Goal: Transaction & Acquisition: Purchase product/service

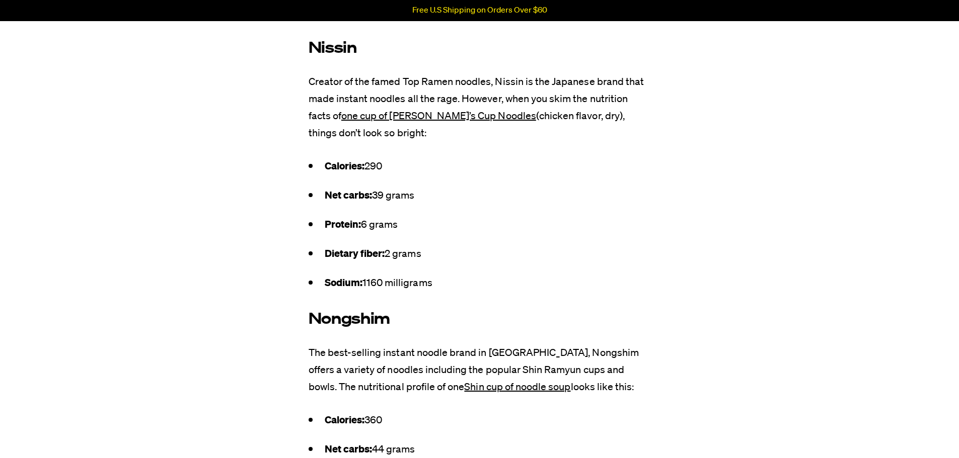
scroll to position [2667, 0]
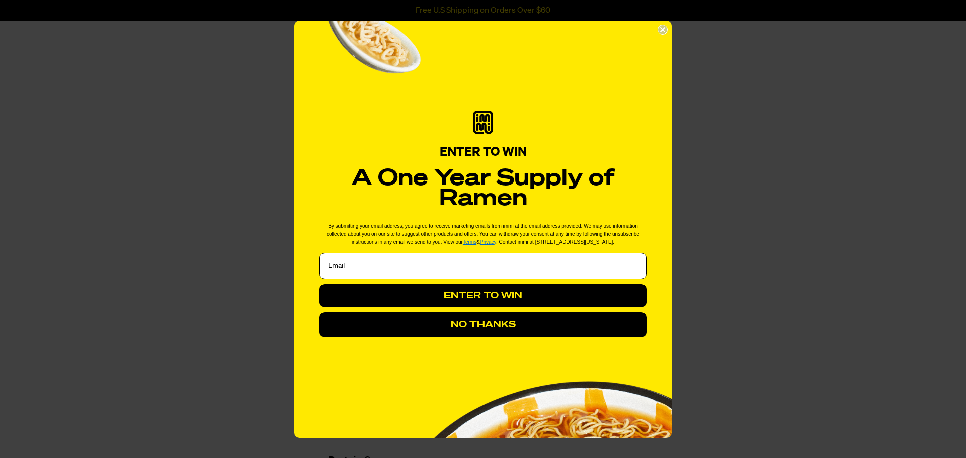
click at [660, 33] on circle "Close dialog" at bounding box center [663, 30] width 10 height 10
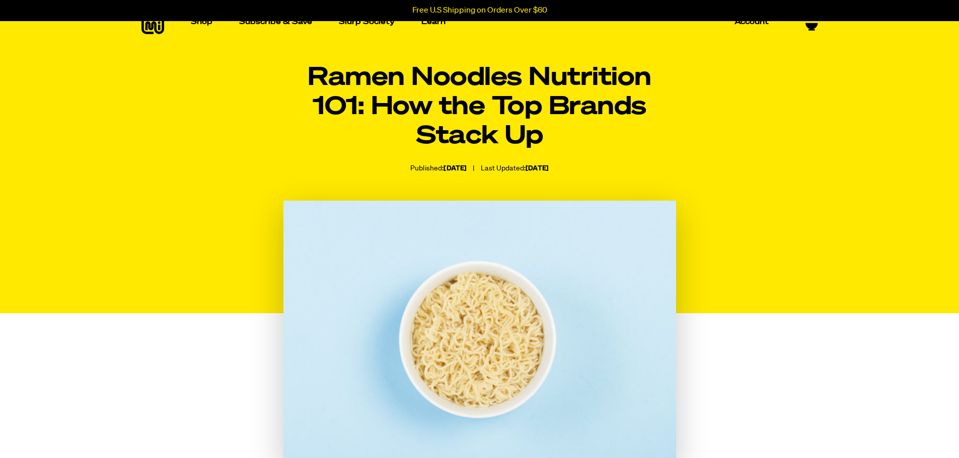
scroll to position [0, 0]
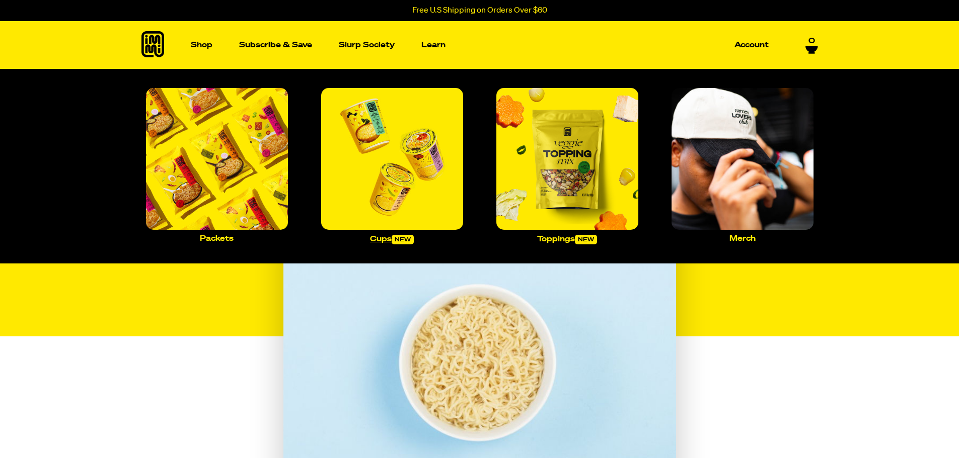
click at [394, 159] on img "Main navigation" at bounding box center [392, 159] width 142 height 142
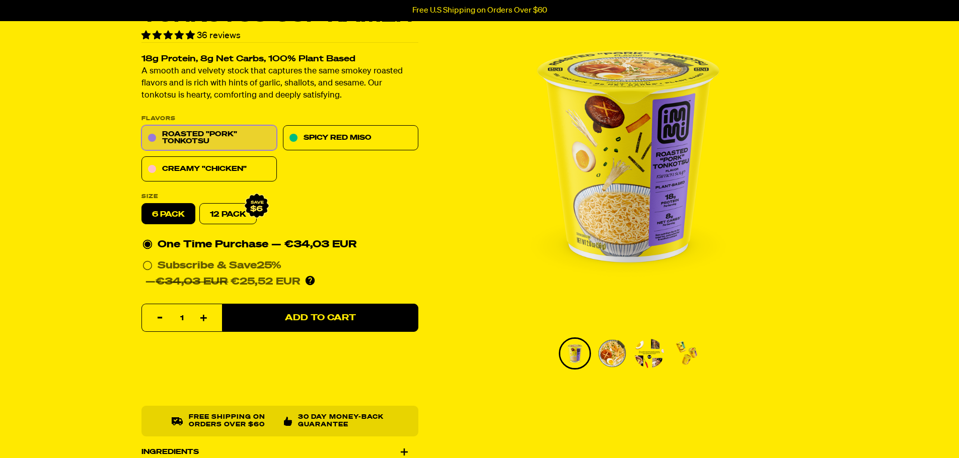
scroll to position [101, 0]
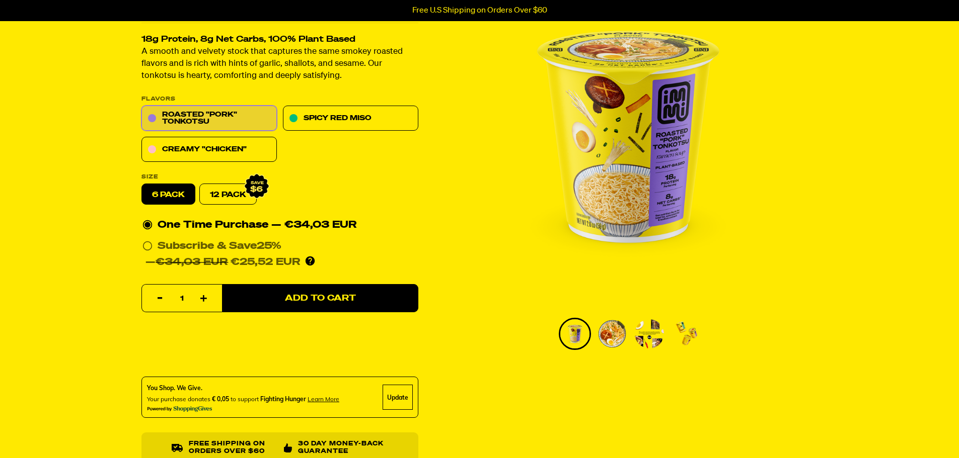
click at [689, 334] on img "Go to slide 4" at bounding box center [686, 334] width 29 height 29
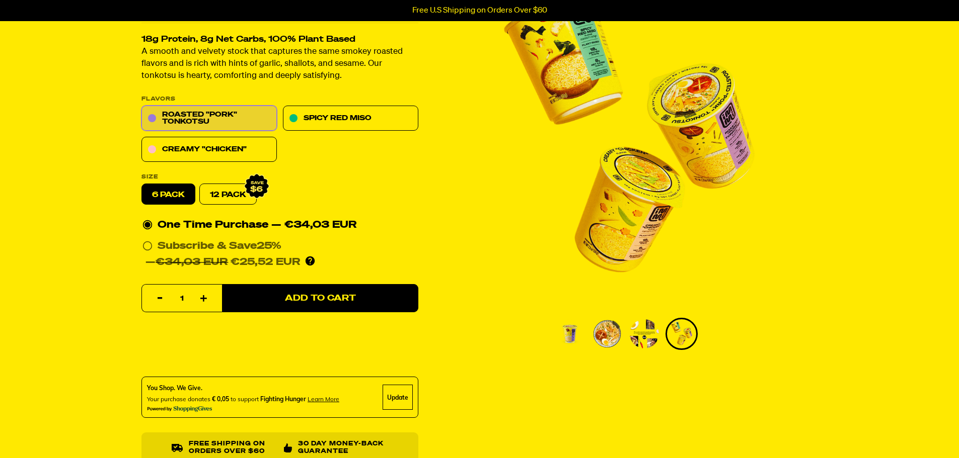
scroll to position [50, 0]
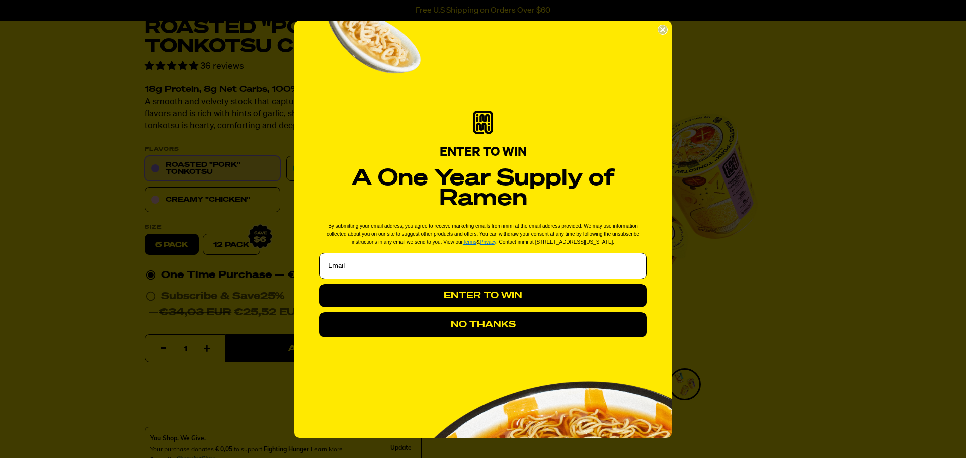
click at [664, 32] on circle "Close dialog" at bounding box center [663, 30] width 10 height 10
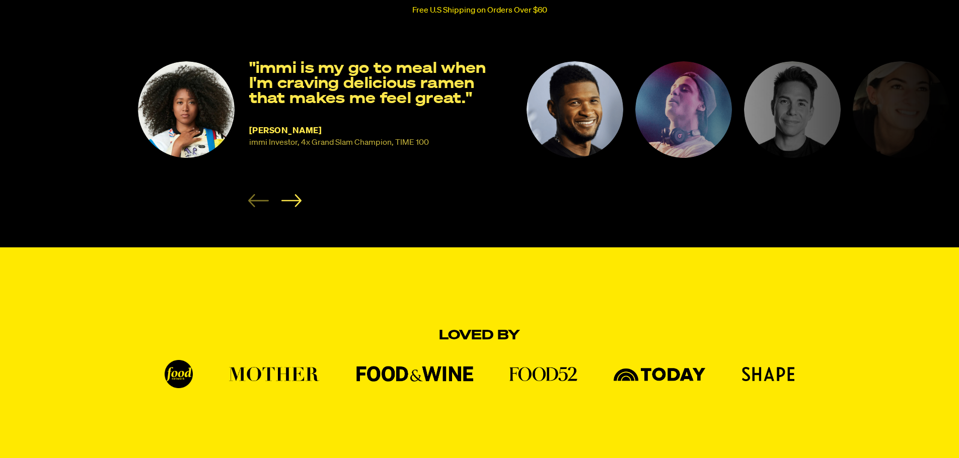
scroll to position [604, 0]
